Goal: Information Seeking & Learning: Check status

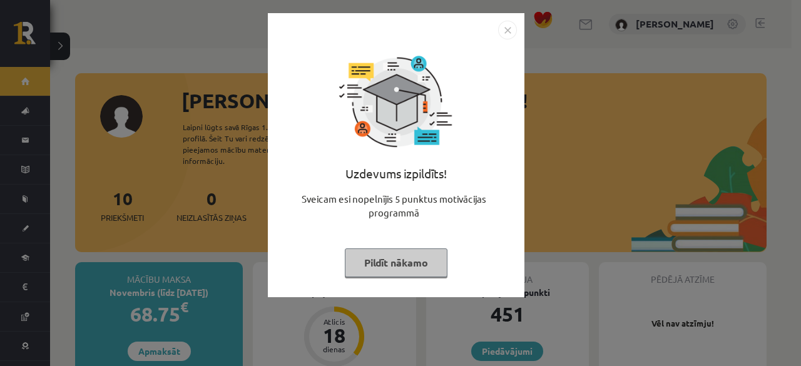
click at [424, 252] on button "Pildīt nākamo" at bounding box center [396, 262] width 103 height 29
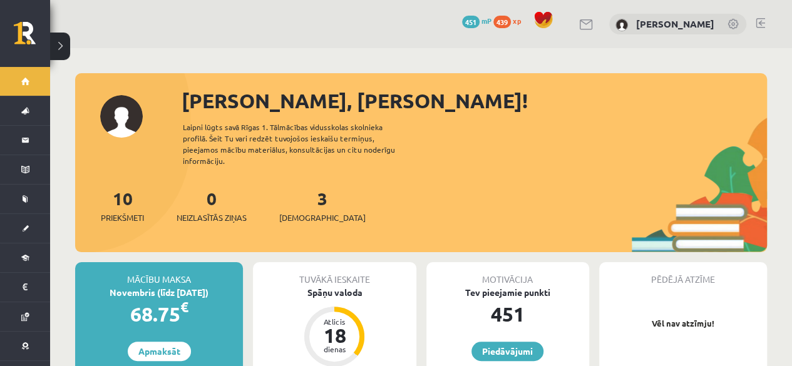
scroll to position [320, 0]
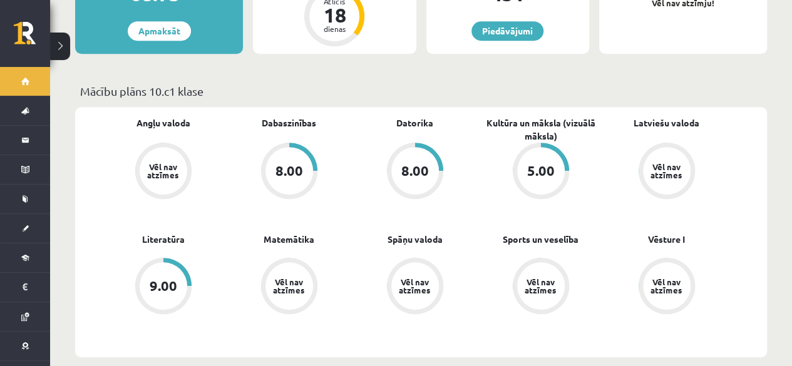
click at [532, 168] on div "5.00" at bounding box center [541, 171] width 48 height 48
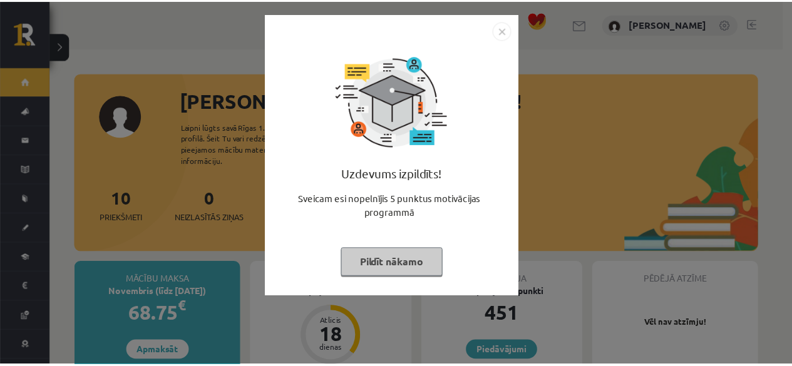
scroll to position [320, 0]
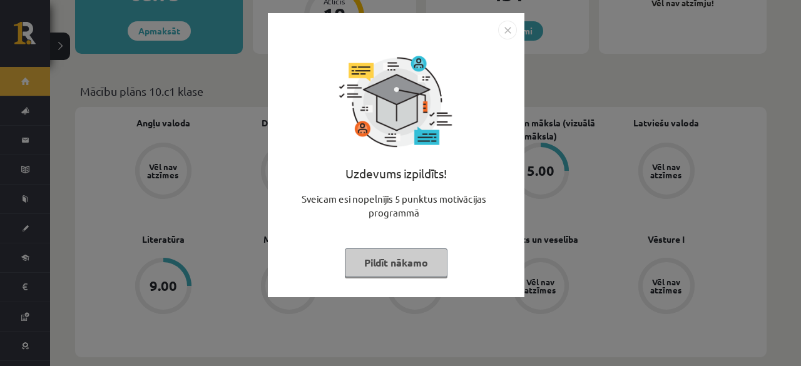
click at [416, 267] on button "Pildīt nākamo" at bounding box center [396, 262] width 103 height 29
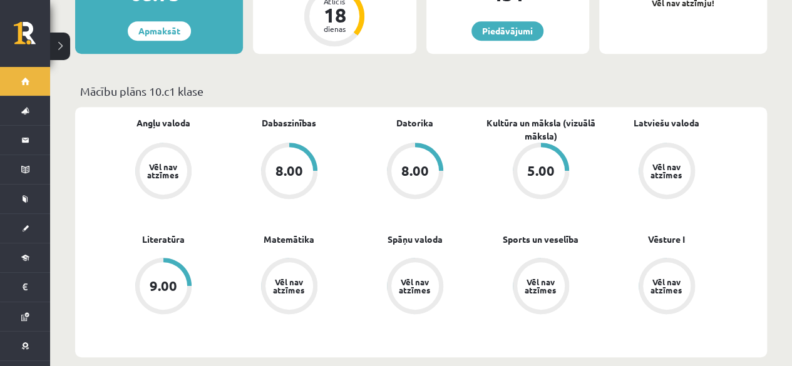
click at [566, 151] on div "5.00" at bounding box center [541, 171] width 56 height 56
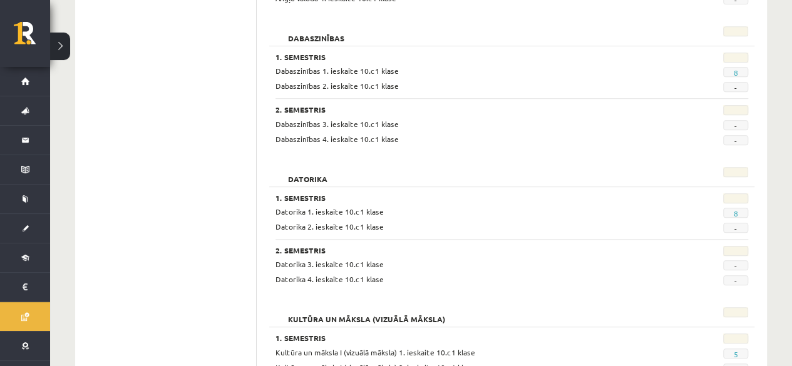
scroll to position [641, 0]
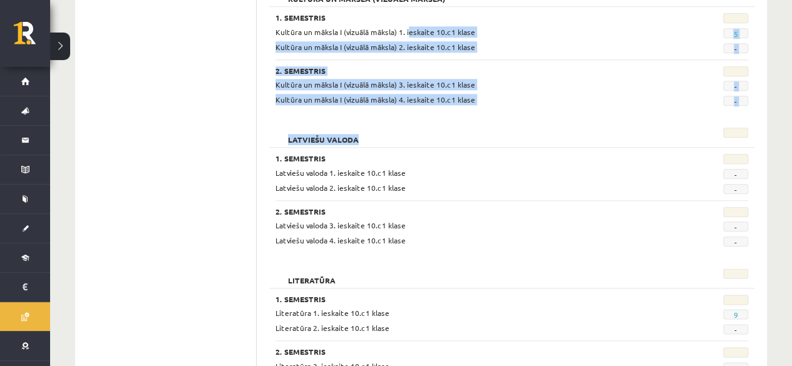
drag, startPoint x: 691, startPoint y: 122, endPoint x: 382, endPoint y: 0, distance: 331.8
click at [382, 0] on form "Angļu valoda 1. Semestris Angļu valoda 1. ieskaite 10.c1 klase - Angļu valoda 2…" at bounding box center [511, 274] width 485 height 1431
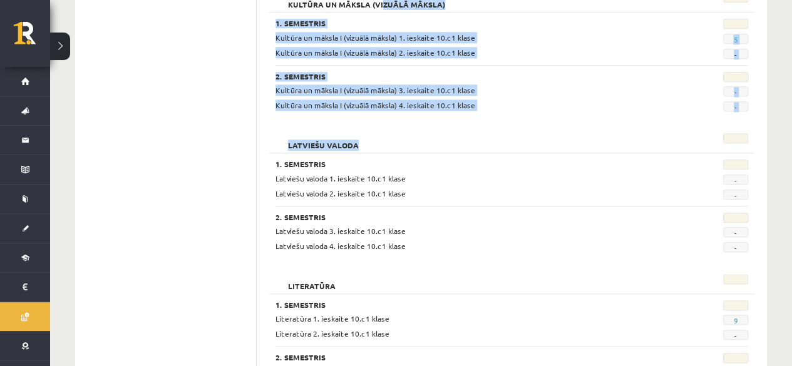
click at [520, 68] on div "2. Semestris Kultūra un māksla I (vizuālā māksla) 3. ieskaite 10.c1 klase - Kul…" at bounding box center [511, 88] width 473 height 46
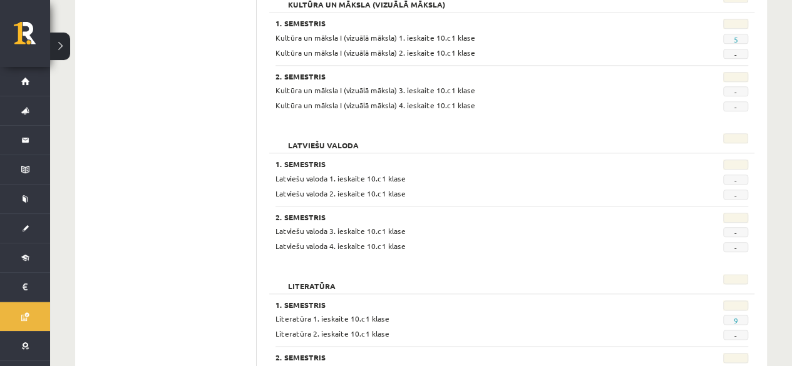
click at [454, 35] on span "Kultūra un māksla I (vizuālā māksla) 1. ieskaite 10.c1 klase" at bounding box center [375, 38] width 200 height 10
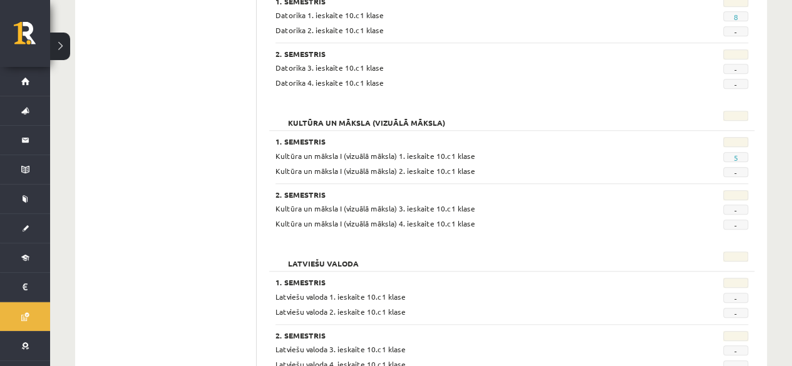
scroll to position [510, 0]
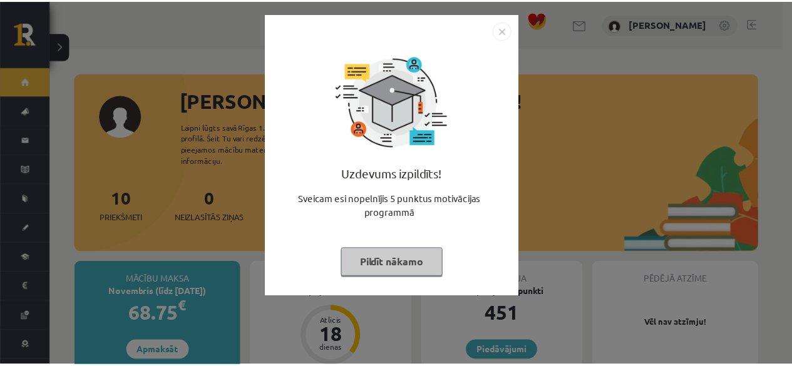
scroll to position [320, 0]
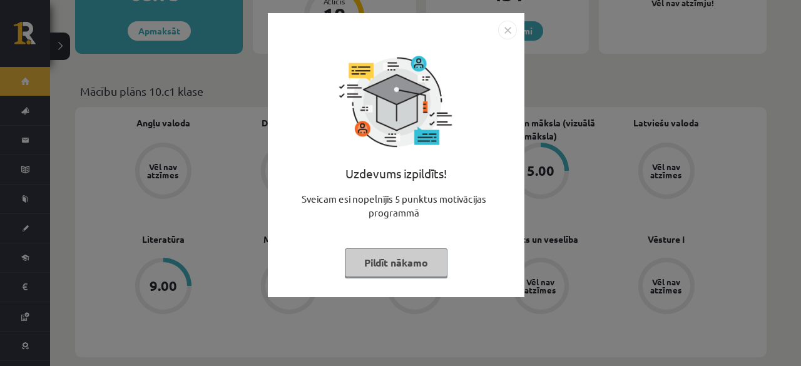
click at [392, 255] on button "Pildīt nākamo" at bounding box center [396, 262] width 103 height 29
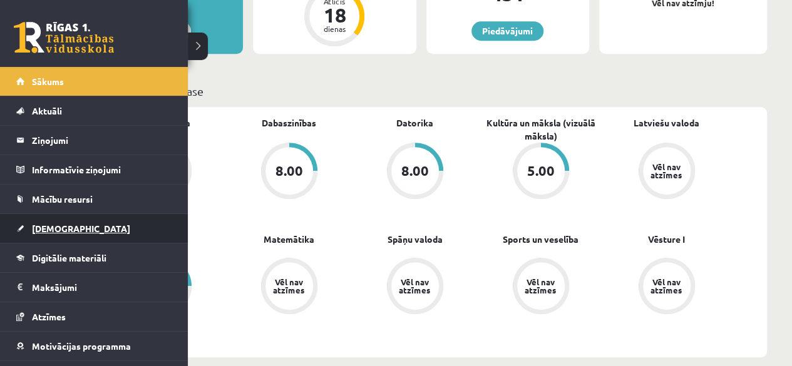
click at [56, 238] on link "[DEMOGRAPHIC_DATA]" at bounding box center [94, 228] width 156 height 29
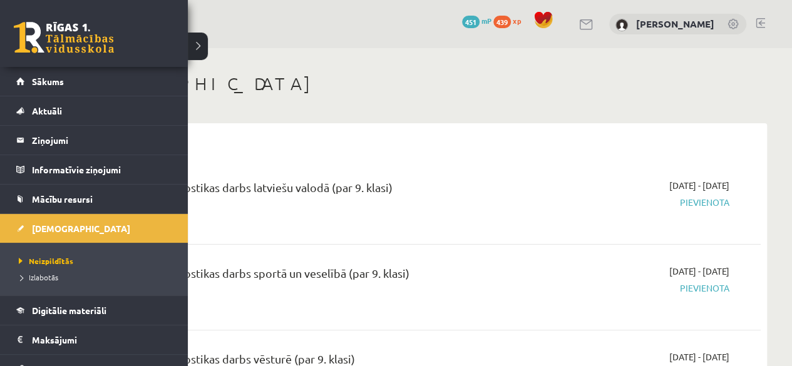
scroll to position [103, 0]
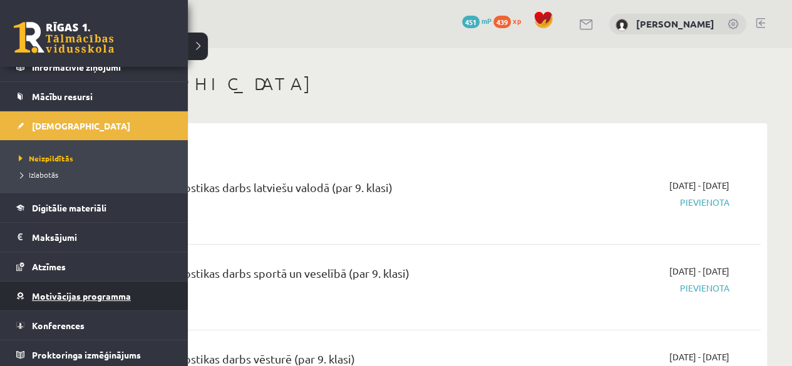
click at [123, 282] on link "Motivācijas programma" at bounding box center [94, 296] width 156 height 29
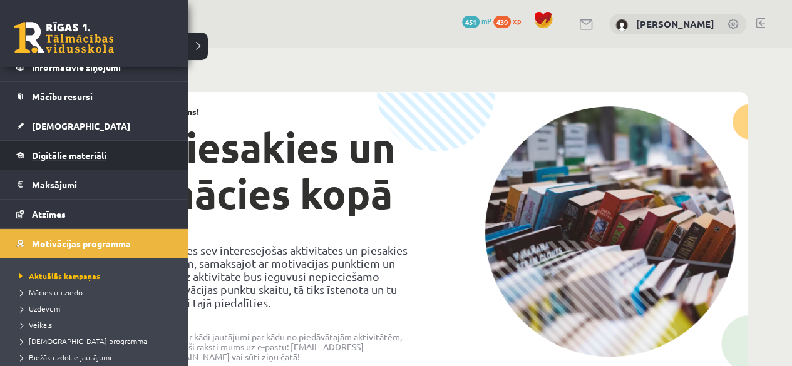
click at [65, 151] on span "Digitālie materiāli" at bounding box center [69, 155] width 74 height 11
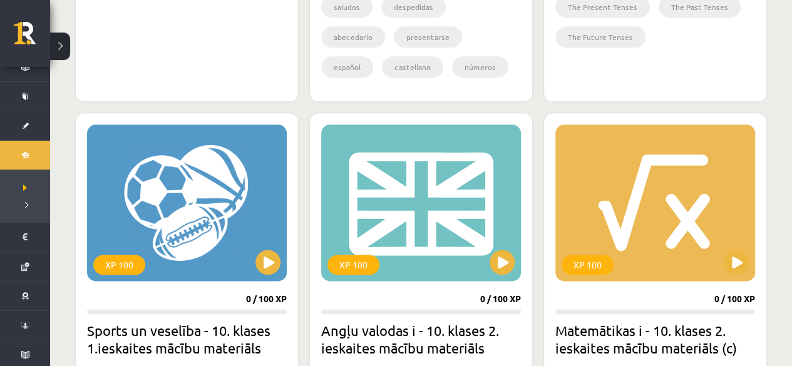
scroll to position [320, 0]
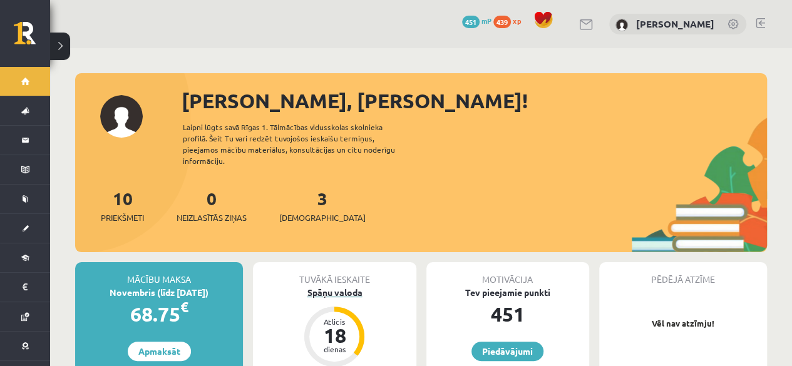
click at [344, 325] on div "18" at bounding box center [334, 335] width 38 height 20
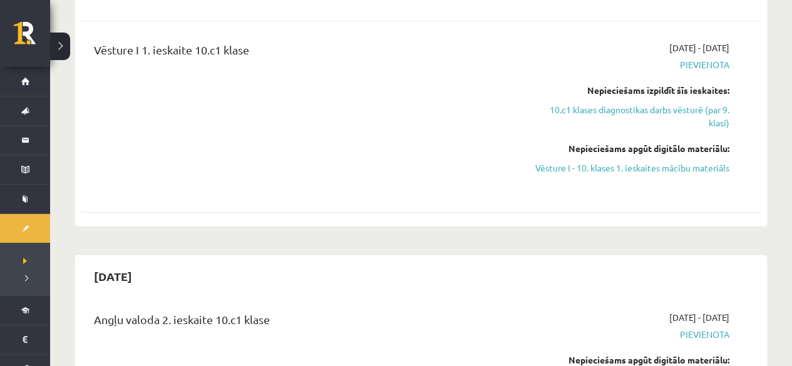
scroll to position [1923, 0]
